Goal: Book appointment/travel/reservation

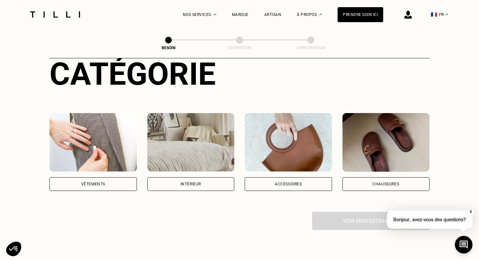
scroll to position [84, 0]
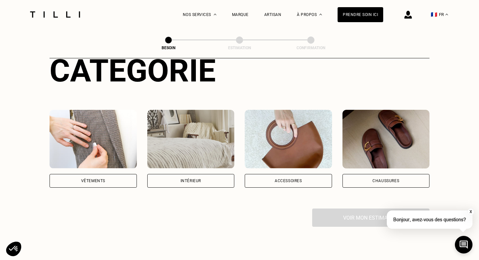
click at [92, 177] on div "Vêtements" at bounding box center [93, 181] width 87 height 14
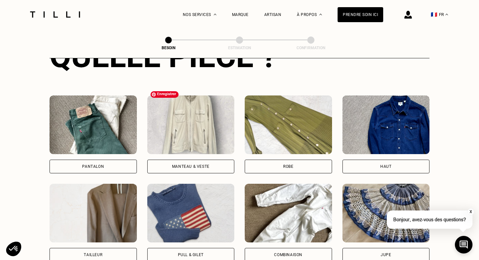
scroll to position [284, 0]
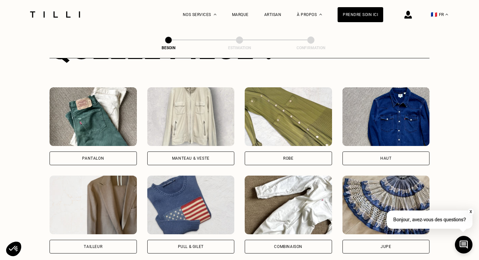
click at [115, 151] on div "Pantalon" at bounding box center [93, 158] width 87 height 14
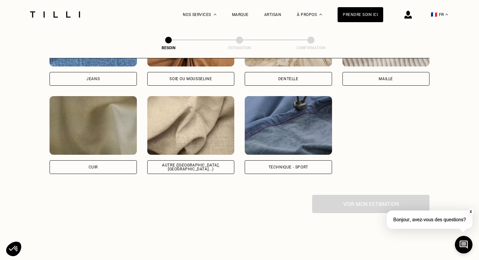
scroll to position [774, 0]
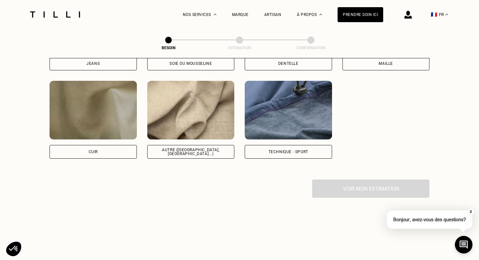
click at [184, 148] on div "Autre ([GEOGRAPHIC_DATA], [GEOGRAPHIC_DATA]...)" at bounding box center [191, 152] width 76 height 8
select select "FR"
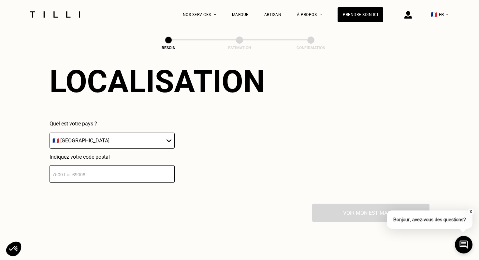
scroll to position [934, 0]
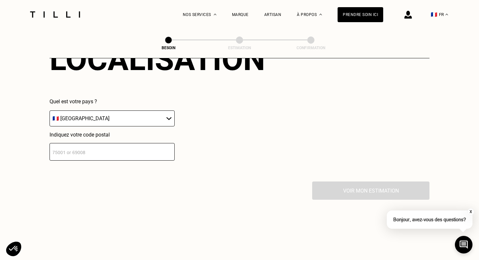
click at [157, 145] on input "number" at bounding box center [112, 152] width 125 height 18
type input "75012"
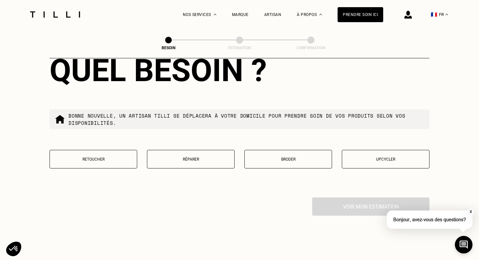
scroll to position [1091, 0]
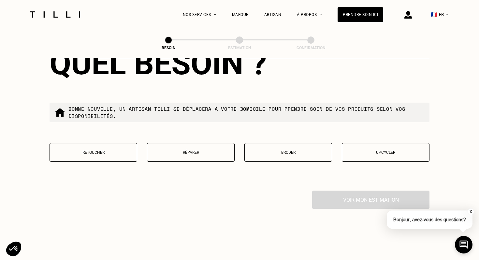
click at [100, 143] on button "Retoucher" at bounding box center [94, 152] width 88 height 19
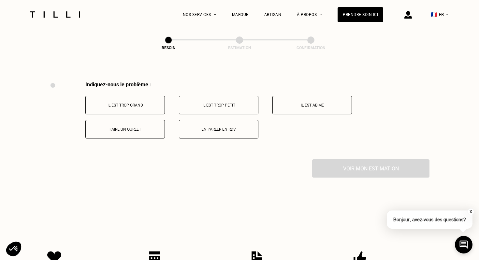
scroll to position [1201, 0]
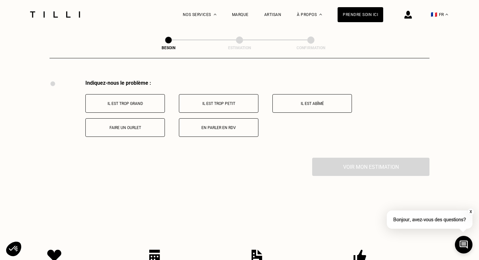
click at [153, 124] on button "Faire un ourlet" at bounding box center [124, 127] width 79 height 19
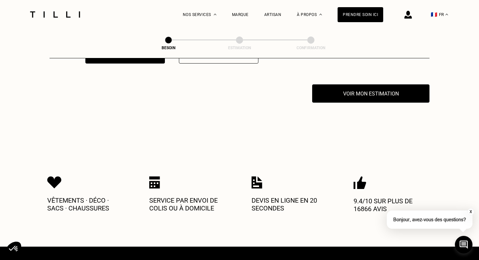
scroll to position [1279, 0]
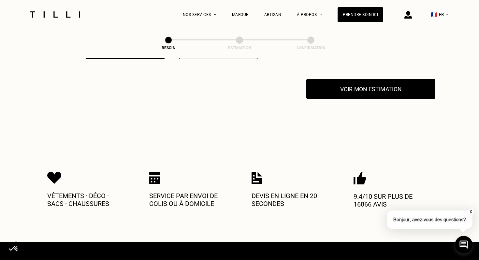
click at [346, 87] on button "Voir mon estimation" at bounding box center [370, 89] width 129 height 20
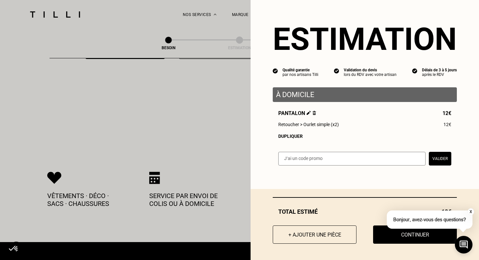
click at [297, 135] on div "Dupliquer" at bounding box center [364, 136] width 173 height 5
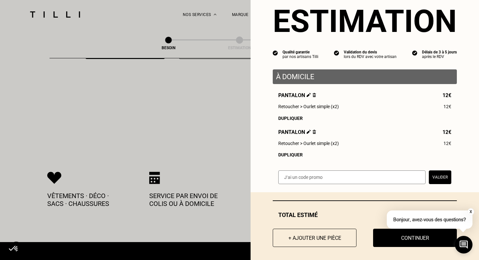
scroll to position [21, 0]
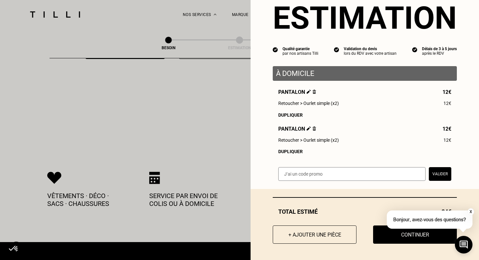
click at [437, 174] on button "Valider" at bounding box center [440, 174] width 22 height 14
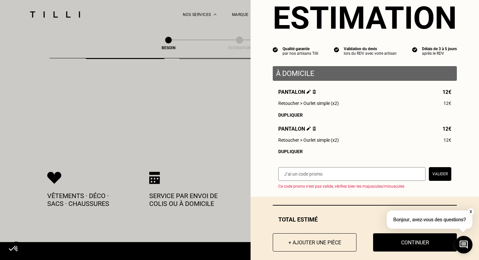
scroll to position [30, 0]
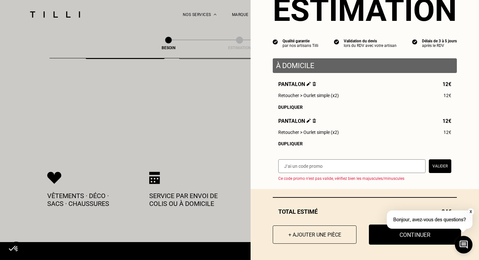
click at [383, 239] on button "Continuer" at bounding box center [415, 234] width 92 height 20
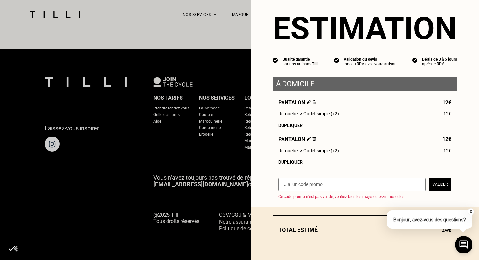
scroll to position [11, 0]
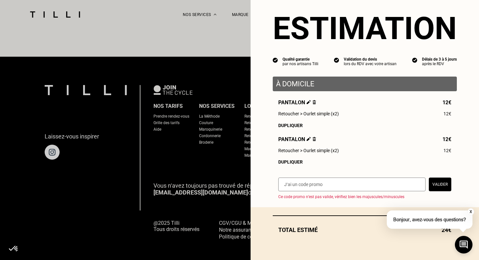
select select "FR"
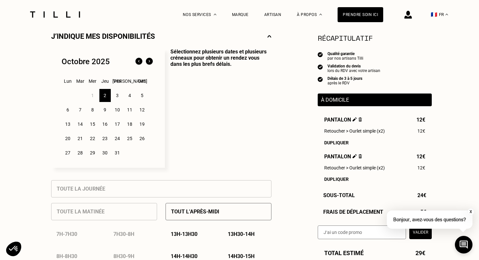
scroll to position [151, 0]
click at [116, 95] on div "3" at bounding box center [117, 95] width 11 height 13
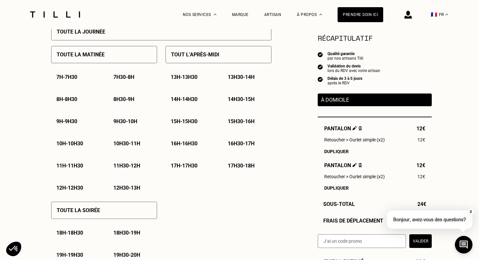
scroll to position [316, 0]
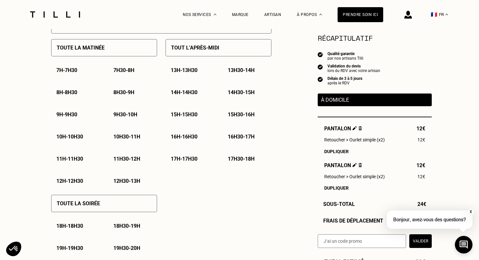
click at [75, 117] on p "9h - 9h30" at bounding box center [66, 114] width 21 height 6
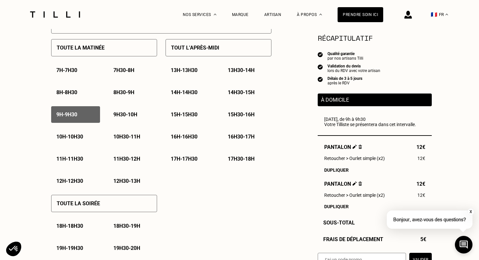
click at [125, 119] on div "9h30 - 10h" at bounding box center [132, 114] width 49 height 17
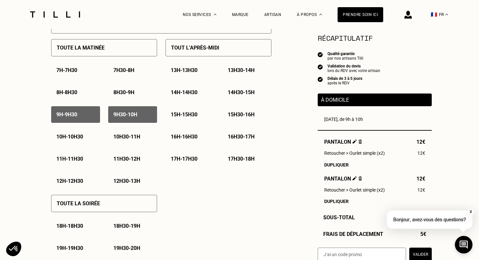
click at [78, 138] on p "10h - 10h30" at bounding box center [69, 137] width 27 height 6
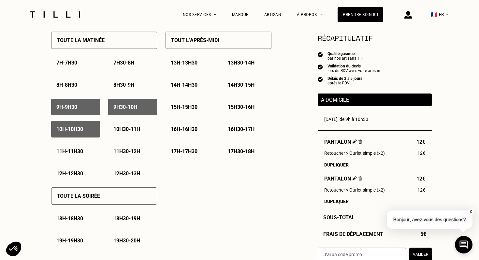
click at [247, 91] on div "14h30 - 15h" at bounding box center [246, 85] width 49 height 17
click at [195, 109] on p "15h - 15h30" at bounding box center [184, 107] width 27 height 6
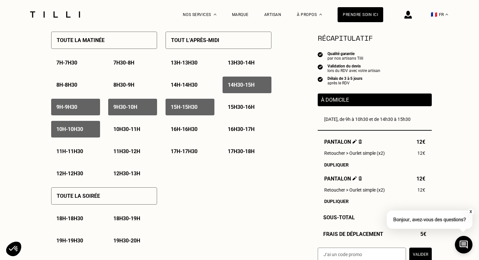
click at [232, 109] on p "15h30 - 16h" at bounding box center [241, 107] width 27 height 6
click at [190, 131] on p "16h - 16h30" at bounding box center [184, 129] width 27 height 6
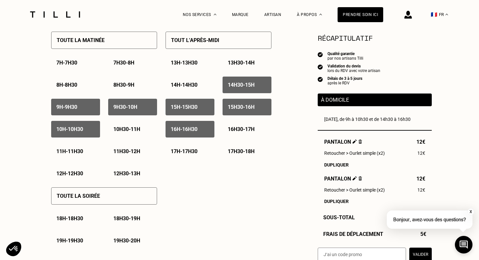
click at [236, 129] on p "16h30 - 17h" at bounding box center [241, 129] width 27 height 6
click at [193, 152] on p "17h - 17h30" at bounding box center [184, 151] width 27 height 6
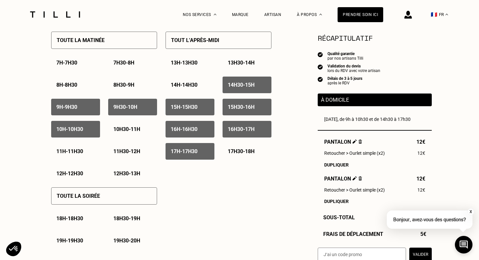
click at [240, 154] on p "17h30 - 18h" at bounding box center [241, 151] width 27 height 6
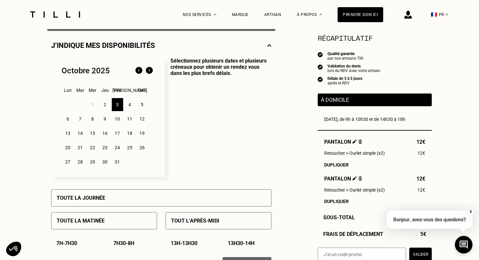
scroll to position [137, 0]
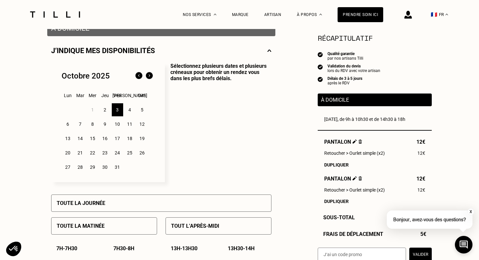
click at [105, 109] on div "2" at bounding box center [104, 109] width 11 height 13
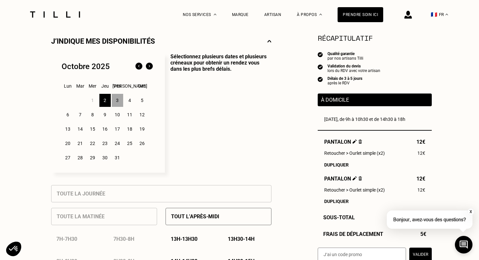
scroll to position [146, 0]
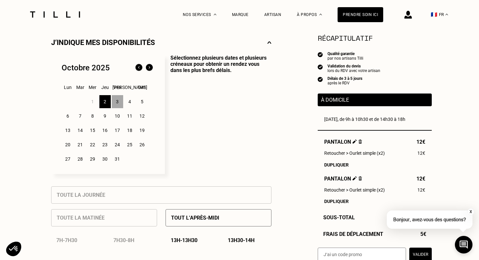
click at [67, 116] on div "6" at bounding box center [67, 115] width 11 height 13
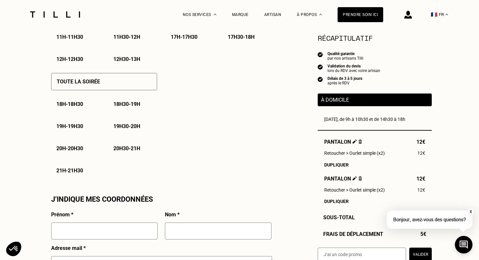
scroll to position [437, 0]
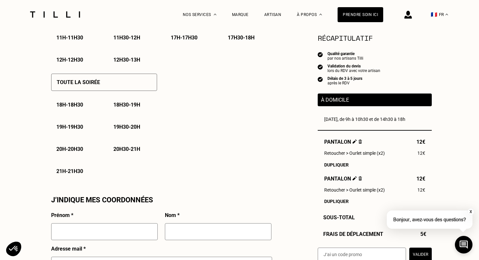
click at [128, 130] on p "19h30 - 20h" at bounding box center [126, 127] width 27 height 6
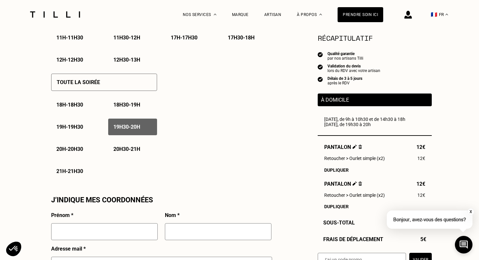
click at [76, 148] on p "20h - 20h30" at bounding box center [69, 149] width 27 height 6
click at [121, 149] on p "20h30 - 21h" at bounding box center [126, 149] width 27 height 6
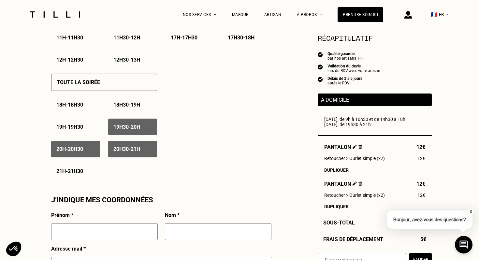
click at [70, 172] on p "21h - 21h30" at bounding box center [69, 171] width 27 height 6
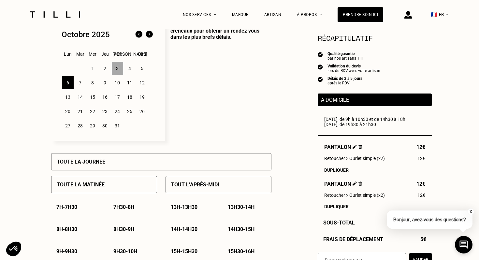
scroll to position [177, 0]
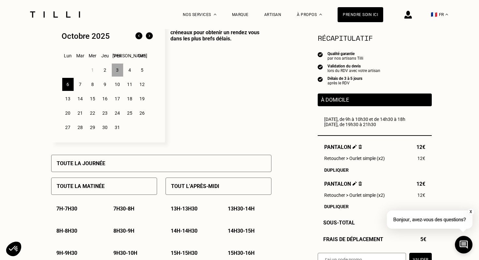
click at [81, 87] on div "7" at bounding box center [80, 84] width 11 height 13
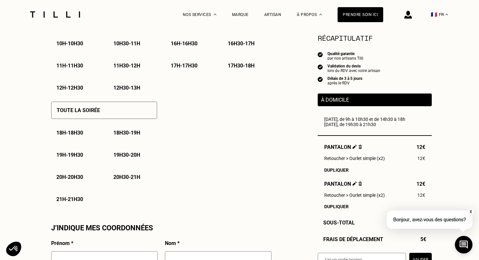
scroll to position [417, 0]
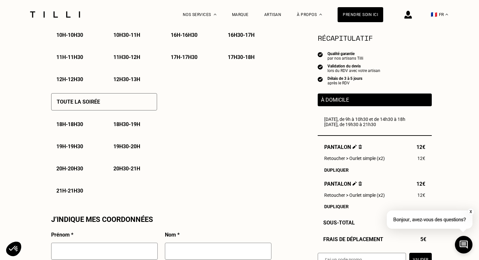
click at [134, 150] on p "19h30 - 20h" at bounding box center [126, 146] width 27 height 6
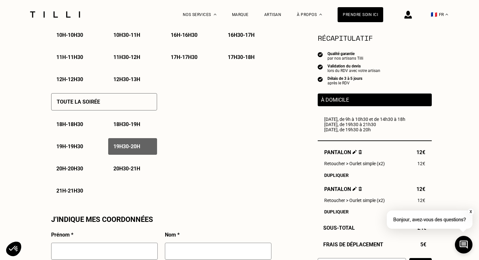
click at [73, 170] on p "20h - 20h30" at bounding box center [69, 168] width 27 height 6
click at [136, 168] on p "20h30 - 21h" at bounding box center [126, 168] width 27 height 6
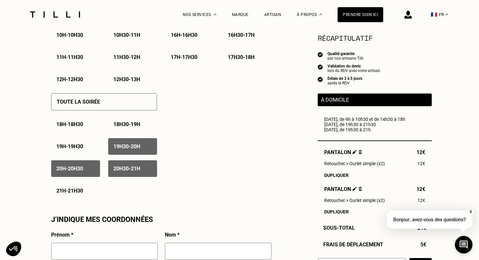
click at [71, 193] on p "21h - 21h30" at bounding box center [69, 191] width 27 height 6
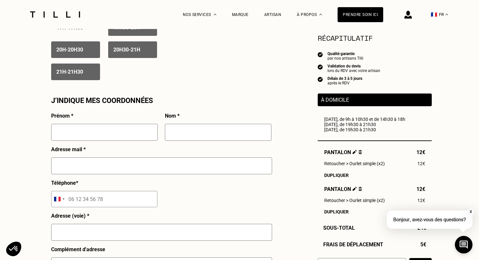
scroll to position [546, 0]
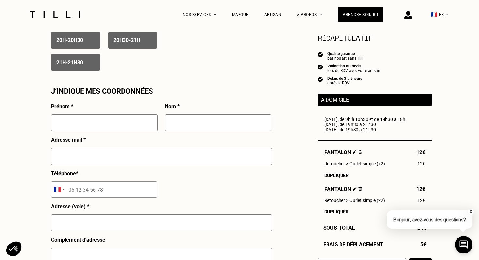
click at [135, 127] on input "text" at bounding box center [104, 122] width 107 height 17
type input "[PERSON_NAME]"
type input "l'honore"
type input "[EMAIL_ADDRESS][DOMAIN_NAME]"
type input "06 47 06 79 18"
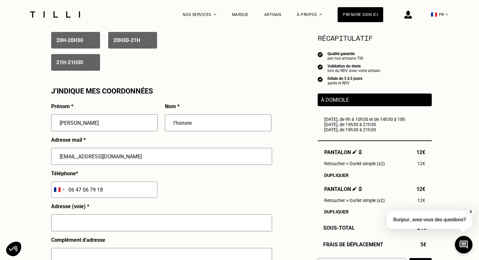
type input "207 av daumesnil"
type input "[GEOGRAPHIC_DATA]"
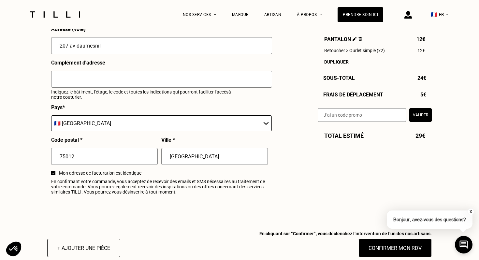
scroll to position [730, 0]
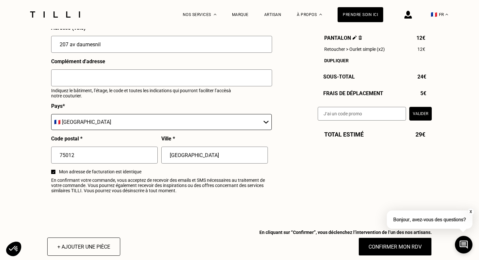
click at [193, 83] on input "text" at bounding box center [161, 77] width 221 height 17
click at [191, 74] on input "B36A, 2e et" at bounding box center [161, 77] width 221 height 17
click at [185, 76] on input "B36A, 2e et" at bounding box center [161, 77] width 221 height 17
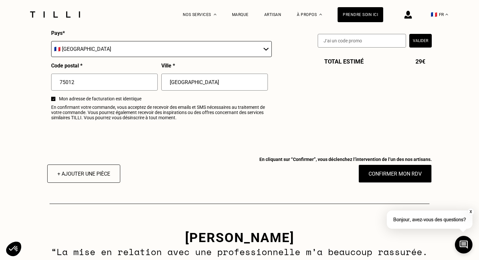
scroll to position [823, 0]
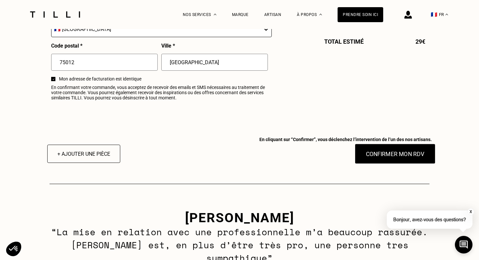
type input "B36A, 2e etage (ascenseur)"
click at [385, 157] on button "Confirmer mon RDV" at bounding box center [395, 154] width 81 height 20
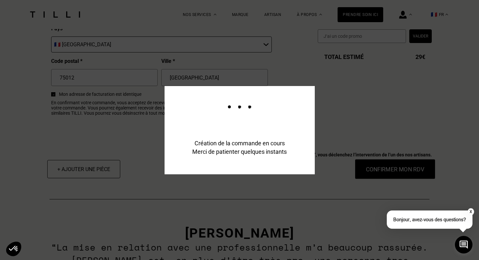
scroll to position [838, 0]
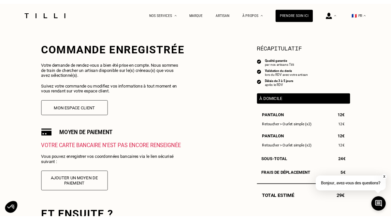
scroll to position [108, 0]
